Goal: Task Accomplishment & Management: Manage account settings

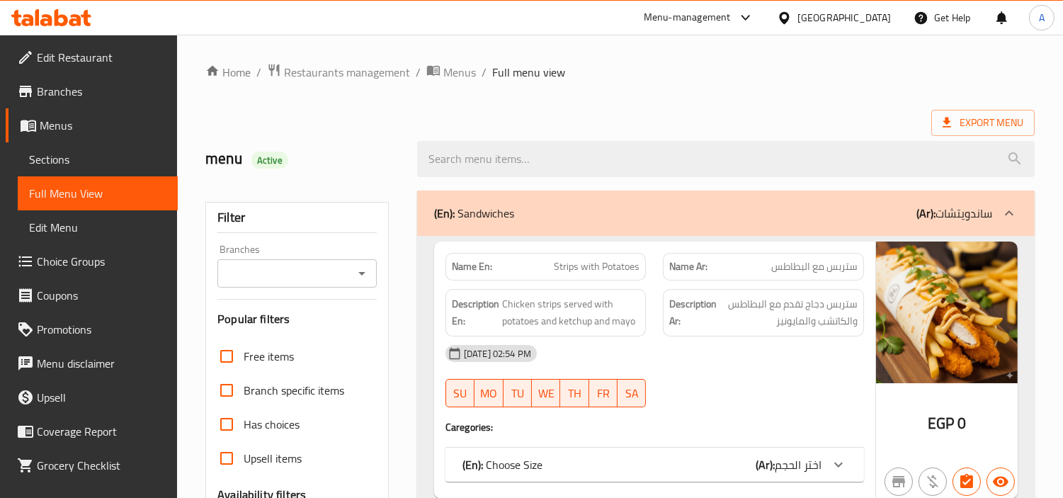
click at [866, 18] on div "[GEOGRAPHIC_DATA]" at bounding box center [845, 18] width 94 height 16
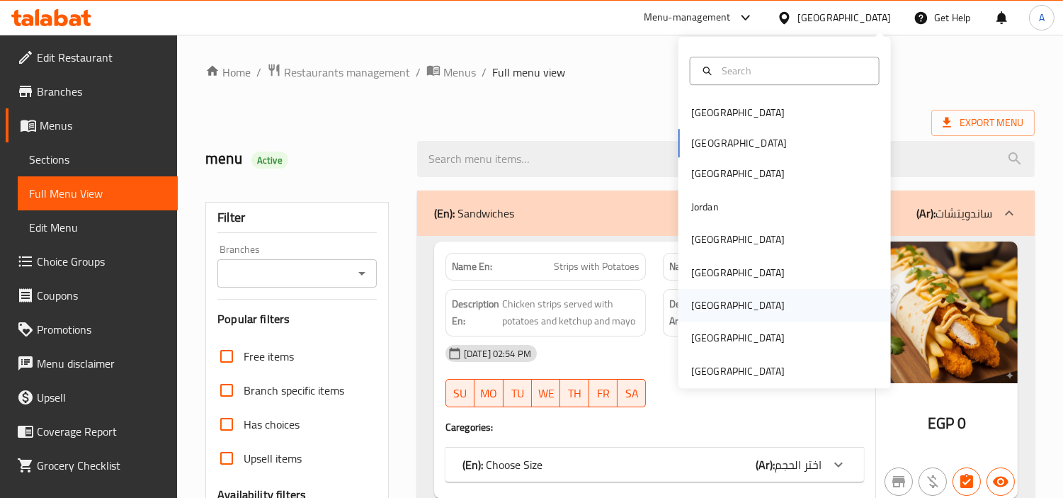
click at [703, 300] on div "[GEOGRAPHIC_DATA]" at bounding box center [738, 305] width 116 height 33
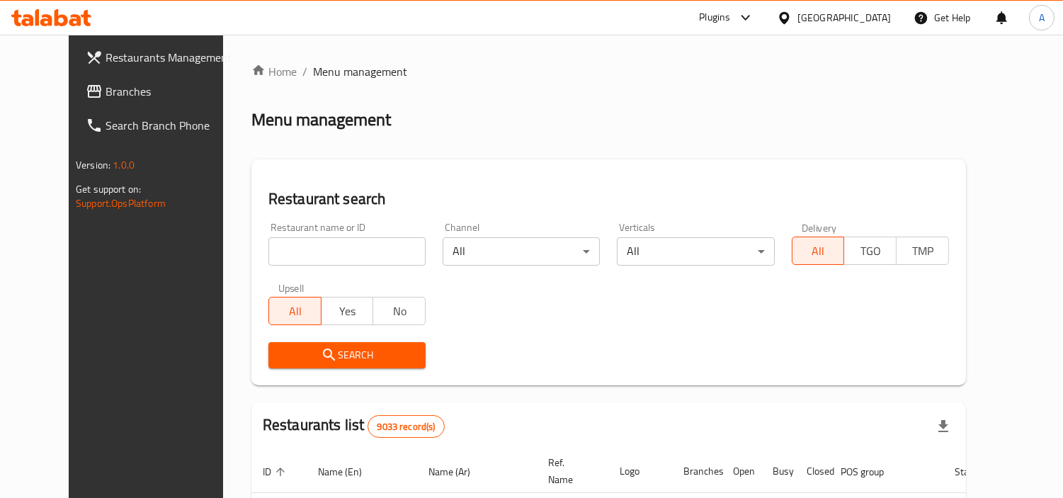
click at [106, 99] on span "Branches" at bounding box center [171, 91] width 130 height 17
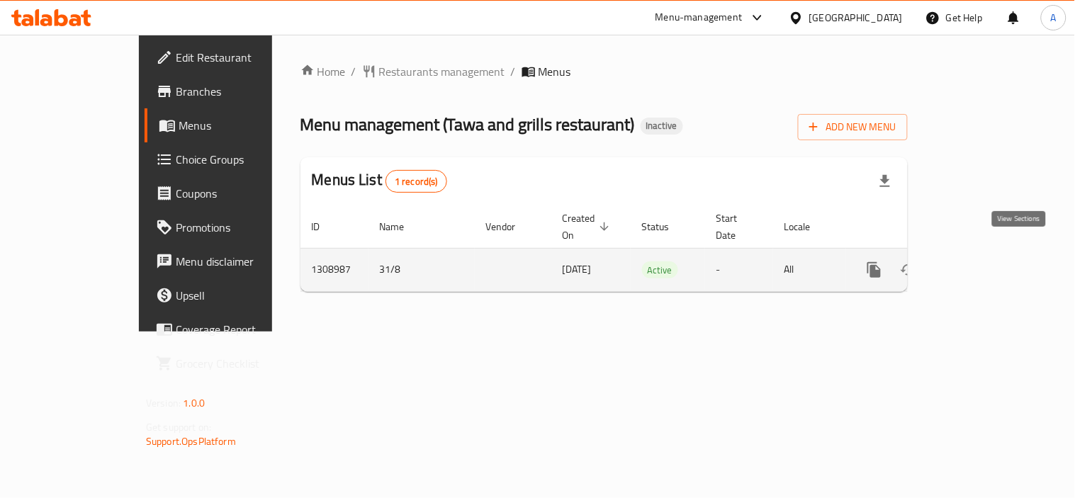
click at [985, 261] on icon "enhanced table" at bounding box center [976, 269] width 17 height 17
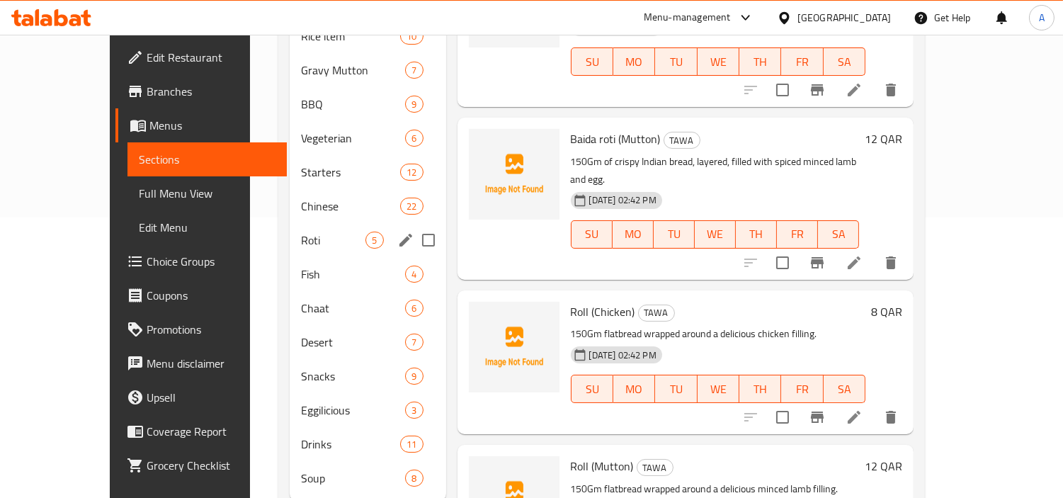
scroll to position [301, 0]
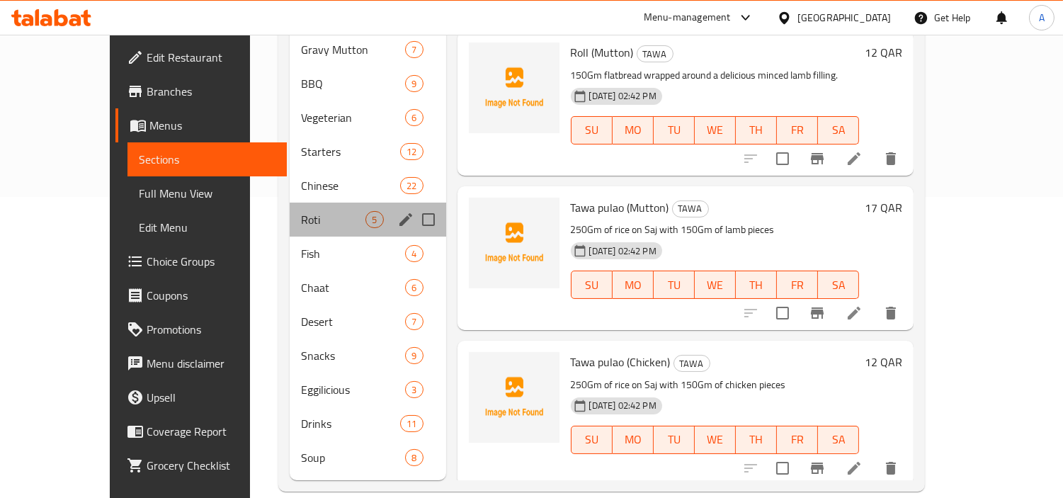
click at [290, 203] on div "Roti 5" at bounding box center [368, 220] width 156 height 34
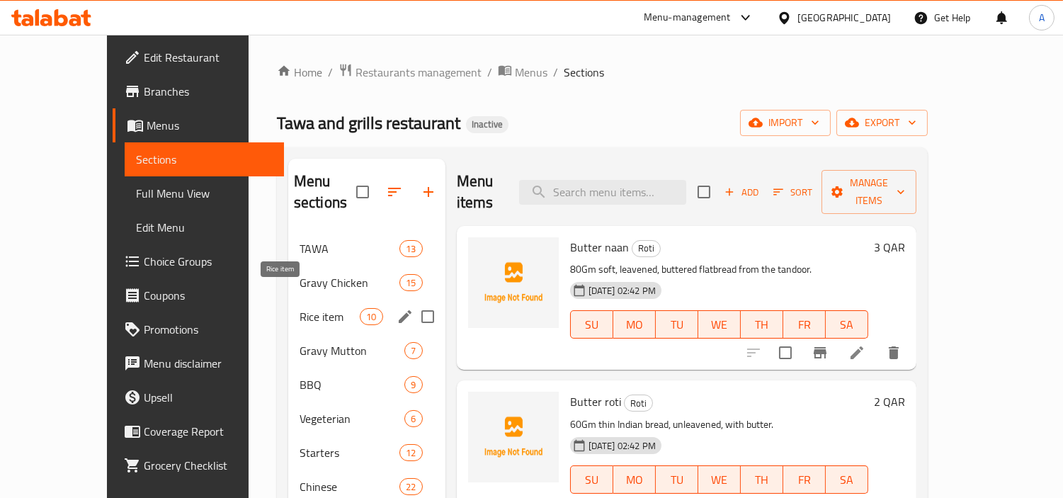
click at [300, 308] on span "Rice item" at bounding box center [330, 316] width 60 height 17
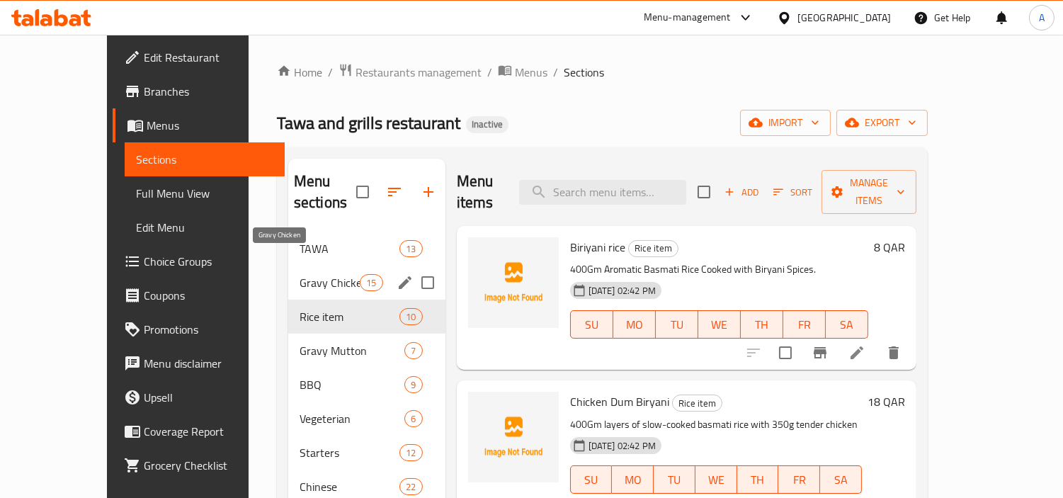
click at [300, 274] on span "Gravy Chicken" at bounding box center [330, 282] width 60 height 17
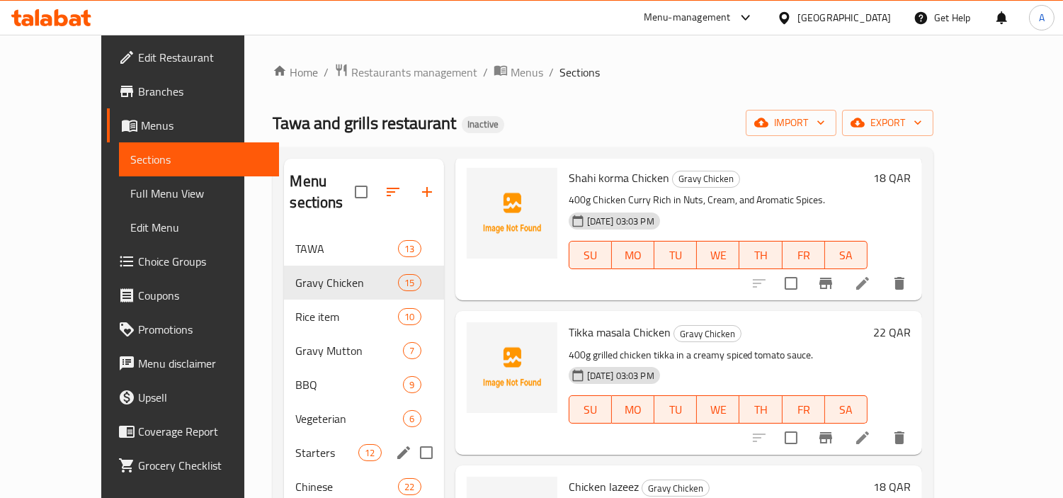
click at [284, 440] on div "Starters 12" at bounding box center [363, 453] width 159 height 34
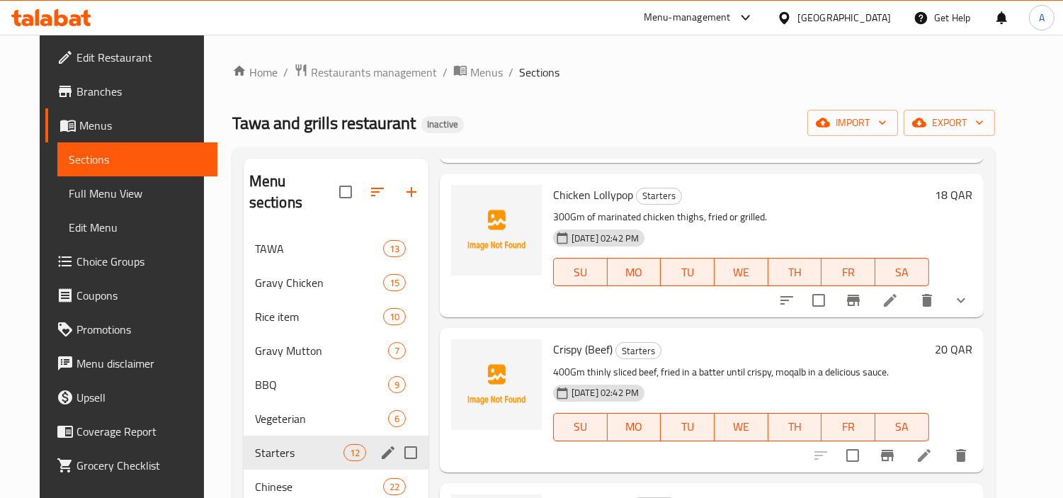
scroll to position [1308, 0]
click at [256, 478] on span "Chinese" at bounding box center [299, 486] width 89 height 17
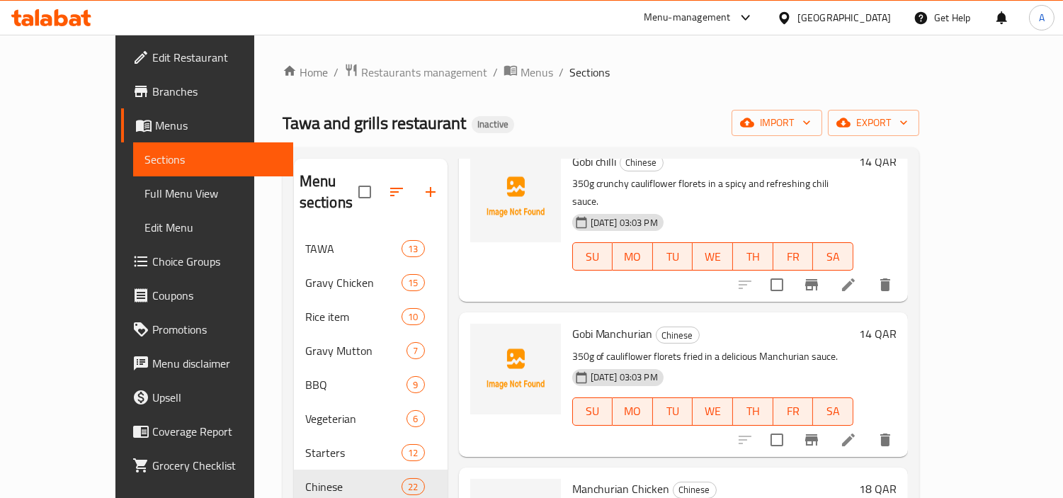
scroll to position [2331, 0]
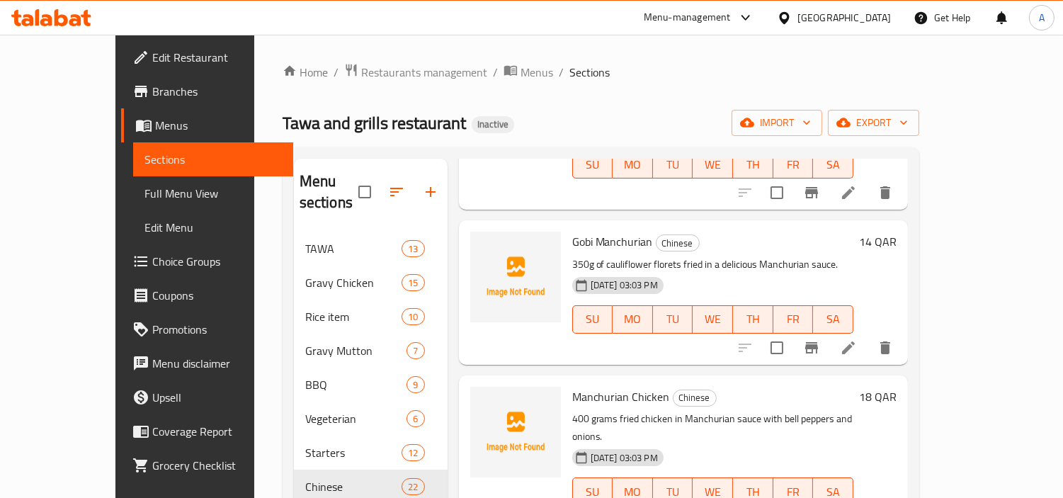
click at [871, 17] on div "[GEOGRAPHIC_DATA]" at bounding box center [845, 18] width 94 height 16
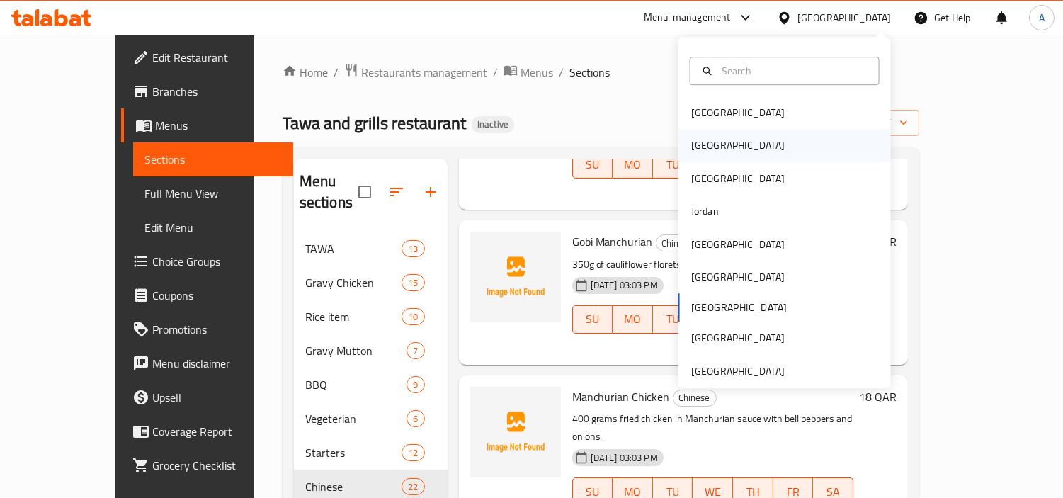
click at [691, 149] on div "[GEOGRAPHIC_DATA]" at bounding box center [738, 146] width 94 height 16
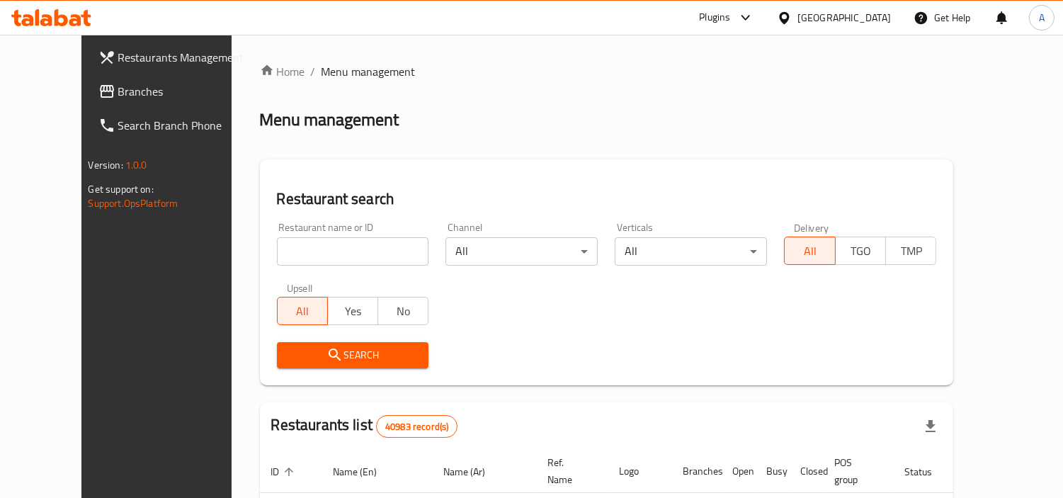
click at [277, 243] on input "search" at bounding box center [353, 251] width 152 height 28
paste input "664188"
type input "664188"
click button "Search" at bounding box center [353, 355] width 152 height 26
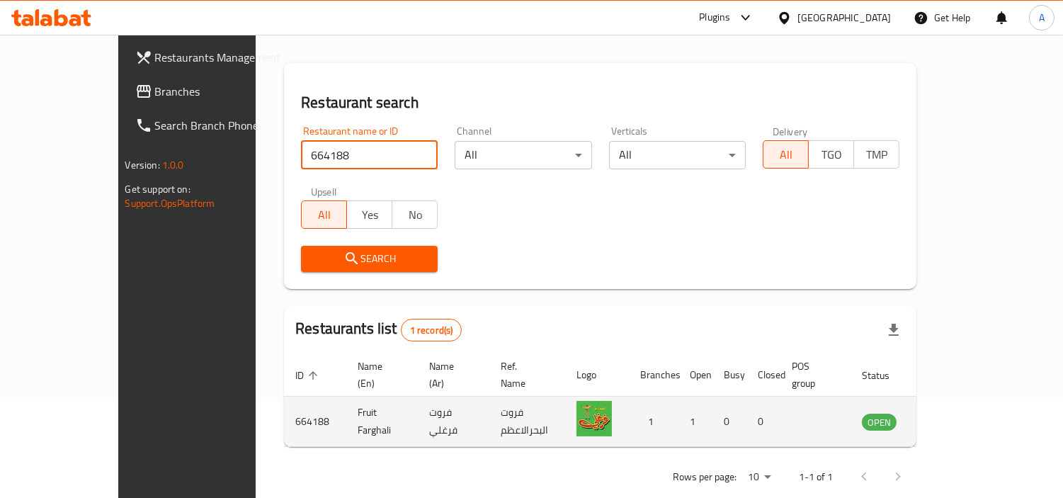
scroll to position [106, 0]
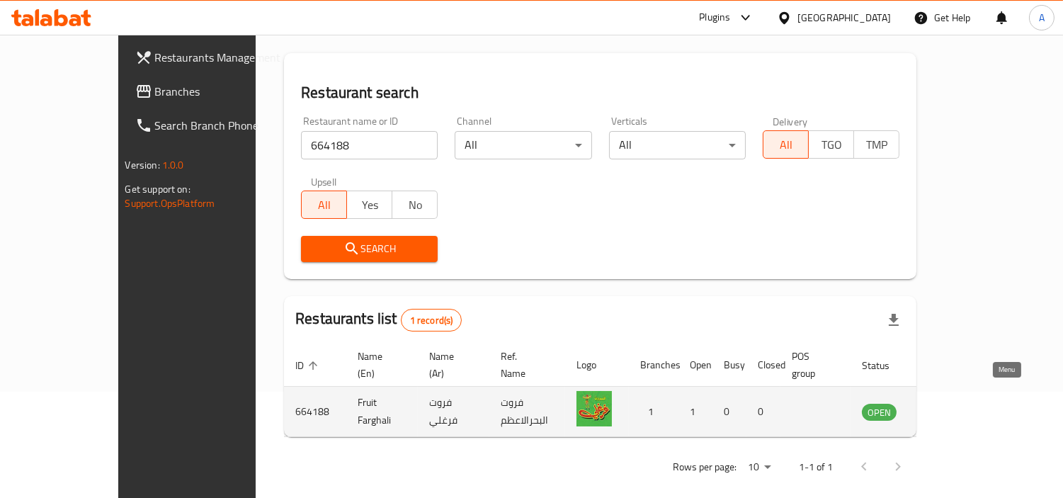
click at [953, 407] on icon "enhanced table" at bounding box center [945, 413] width 16 height 12
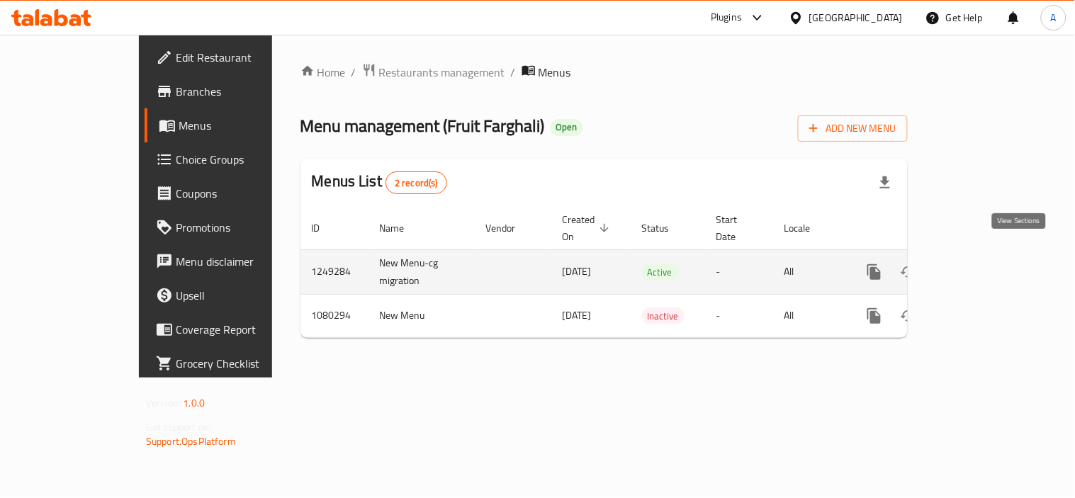
click at [993, 255] on link "enhanced table" at bounding box center [976, 272] width 34 height 34
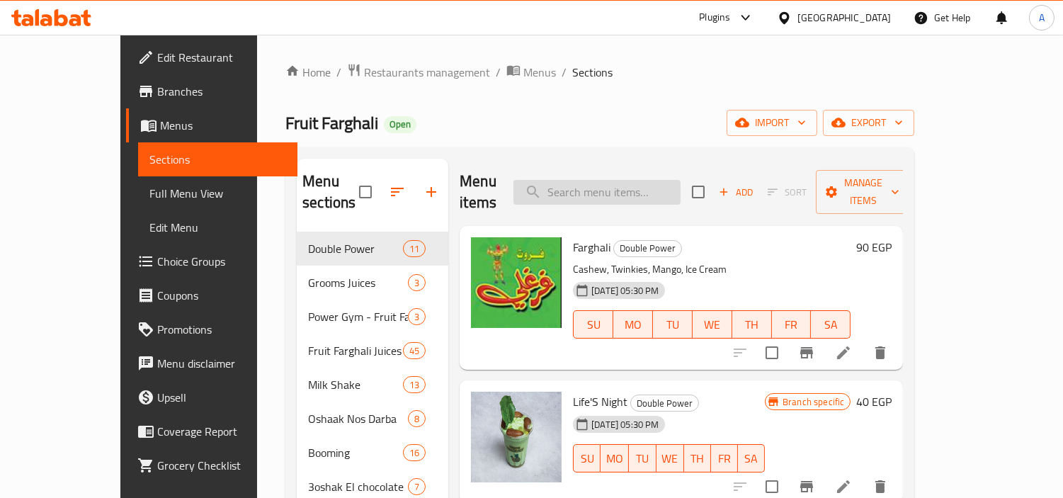
click at [656, 181] on input "search" at bounding box center [597, 192] width 167 height 25
paste input "عرض 3 جراكن"
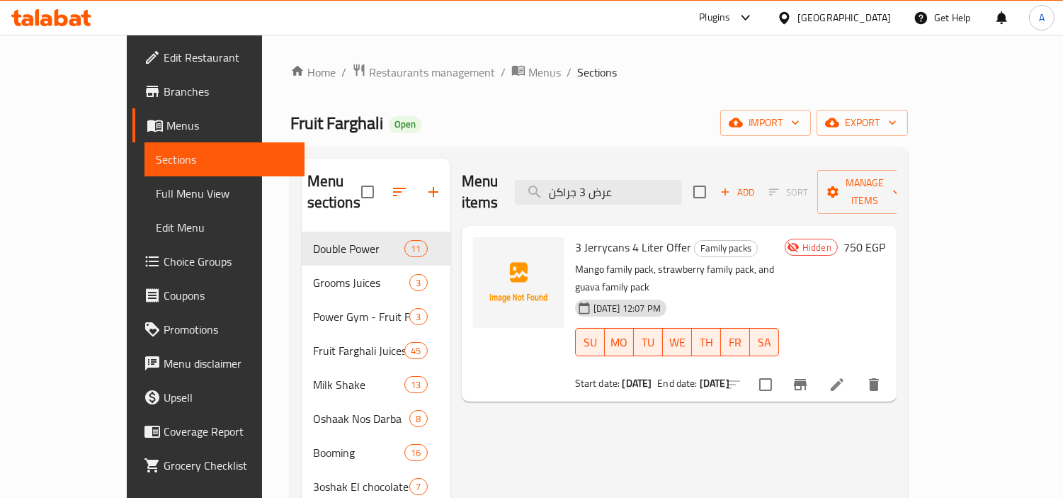
type input "عرض 3 جراكن"
click at [490, 255] on circle "upload picture" at bounding box center [492, 257] width 4 height 4
